Goal: Information Seeking & Learning: Check status

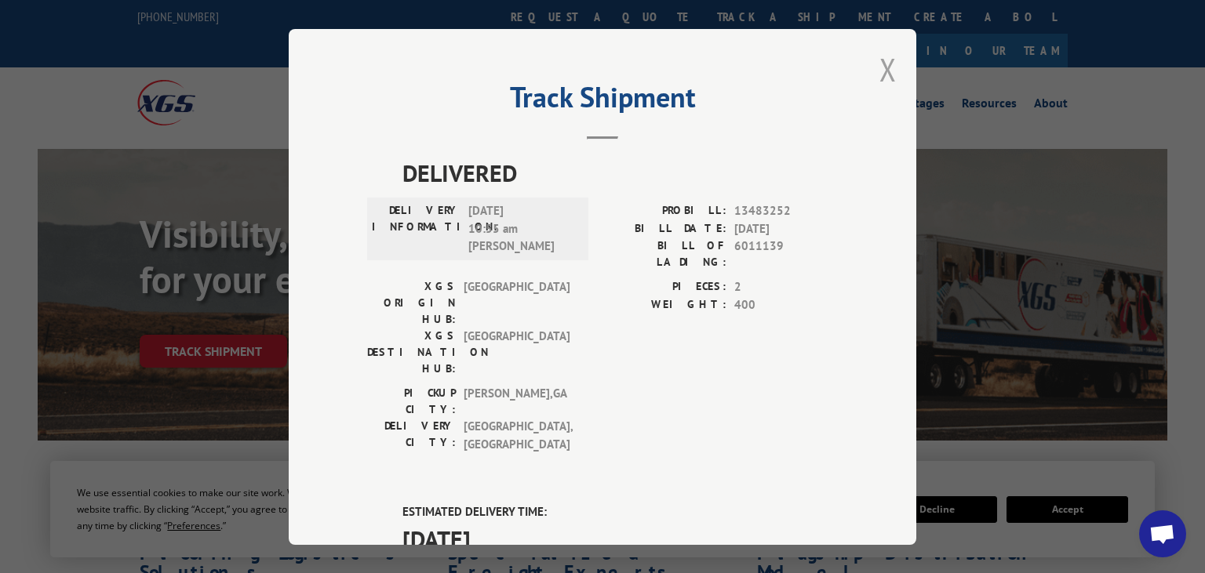
click at [887, 77] on button "Close modal" at bounding box center [887, 70] width 17 height 42
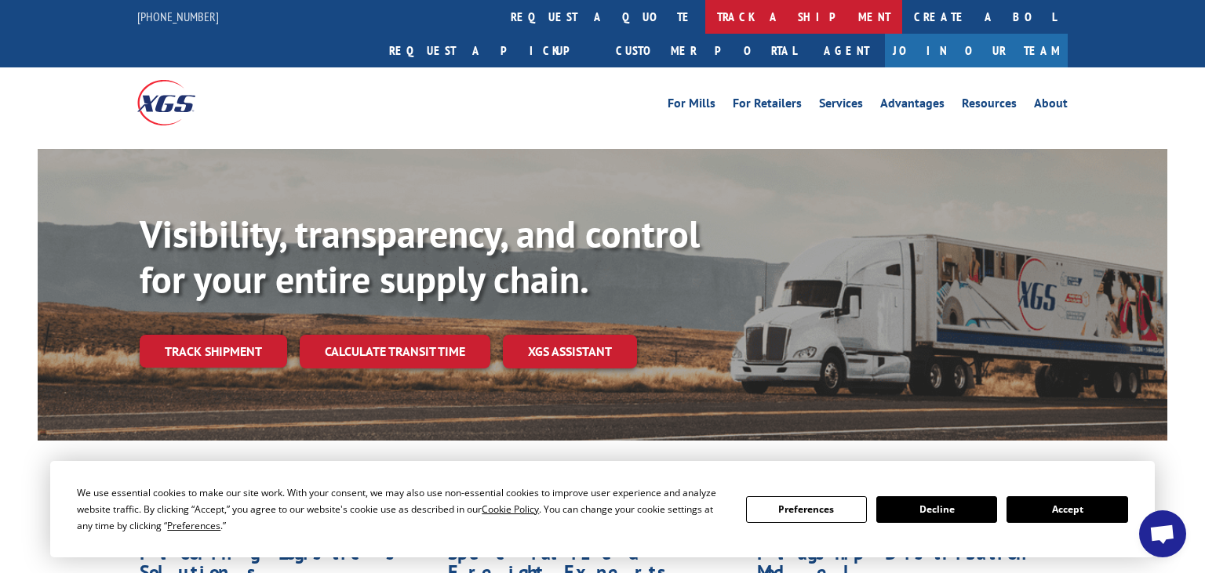
click at [705, 13] on link "track a shipment" at bounding box center [803, 17] width 197 height 34
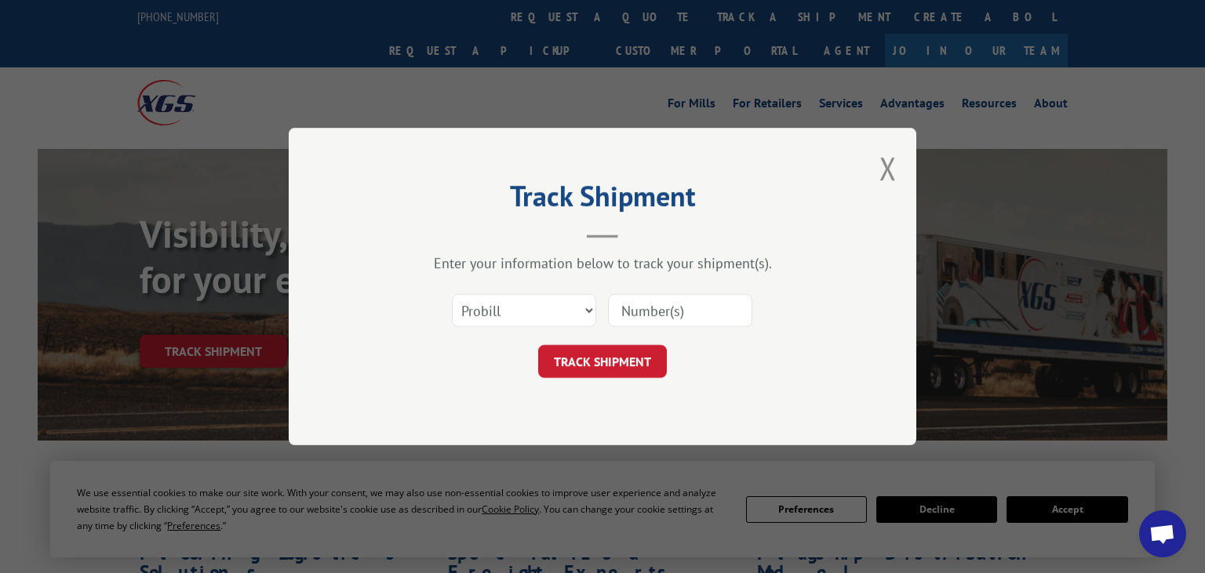
click at [641, 305] on input at bounding box center [680, 310] width 144 height 33
paste input "6017439"
type input "6017439"
click at [452, 294] on select "Select category... Probill BOL PO" at bounding box center [524, 310] width 144 height 33
select select "bol"
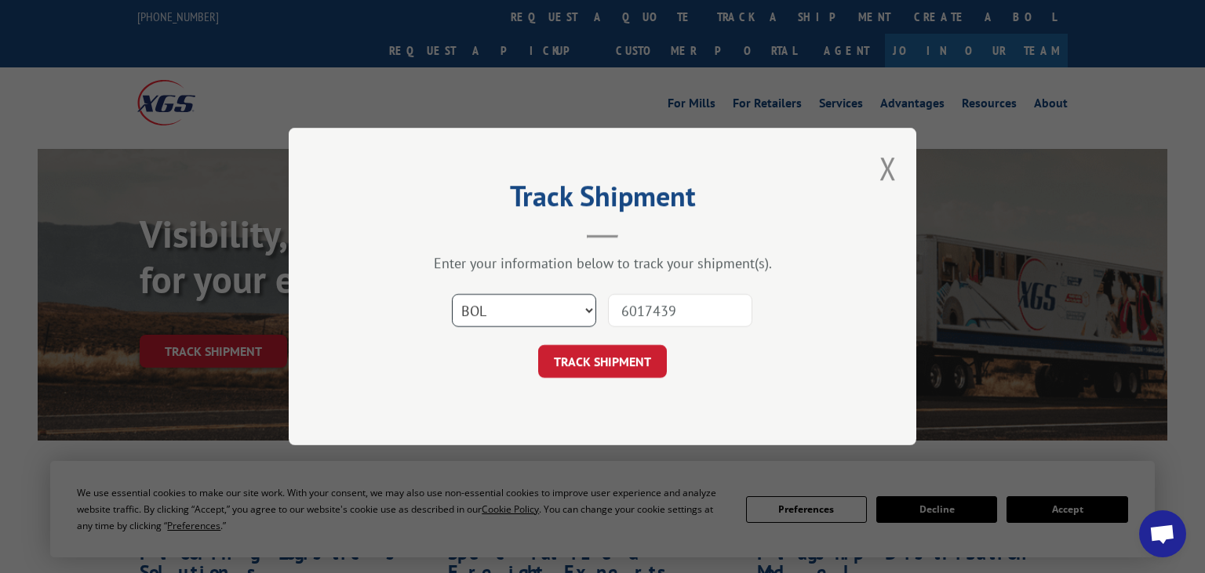
click option "BOL" at bounding box center [0, 0] width 0 height 0
click at [602, 375] on button "TRACK SHIPMENT" at bounding box center [602, 361] width 129 height 33
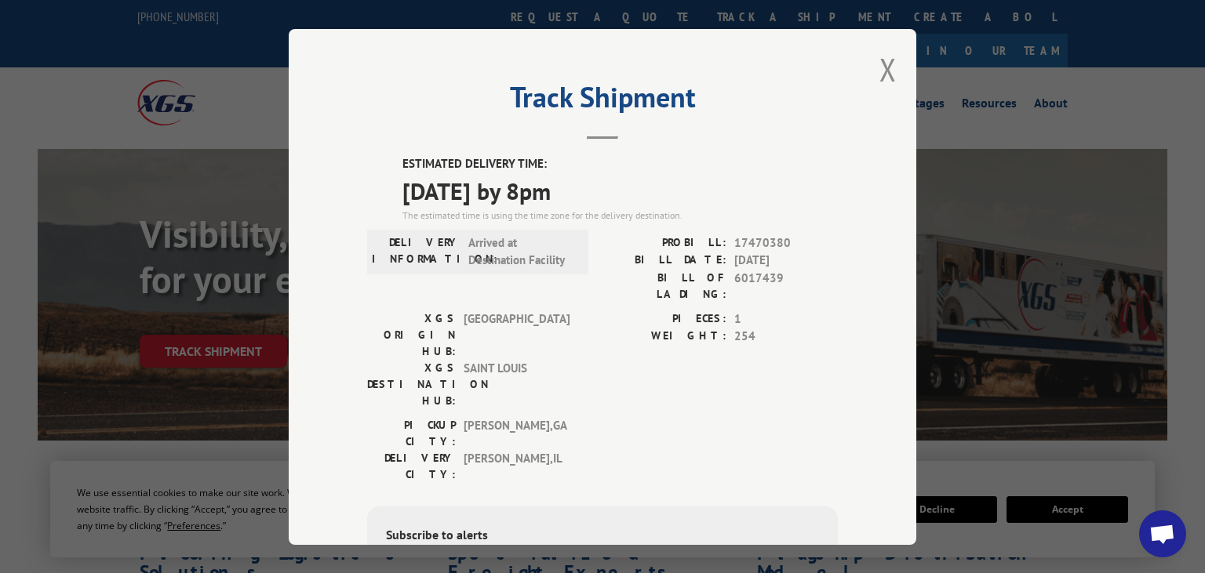
click at [1117, 188] on div "Track Shipment ESTIMATED DELIVERY TIME: [DATE] by 8pm The estimated time is usi…" at bounding box center [602, 286] width 1205 height 573
